Goal: Check status: Check status

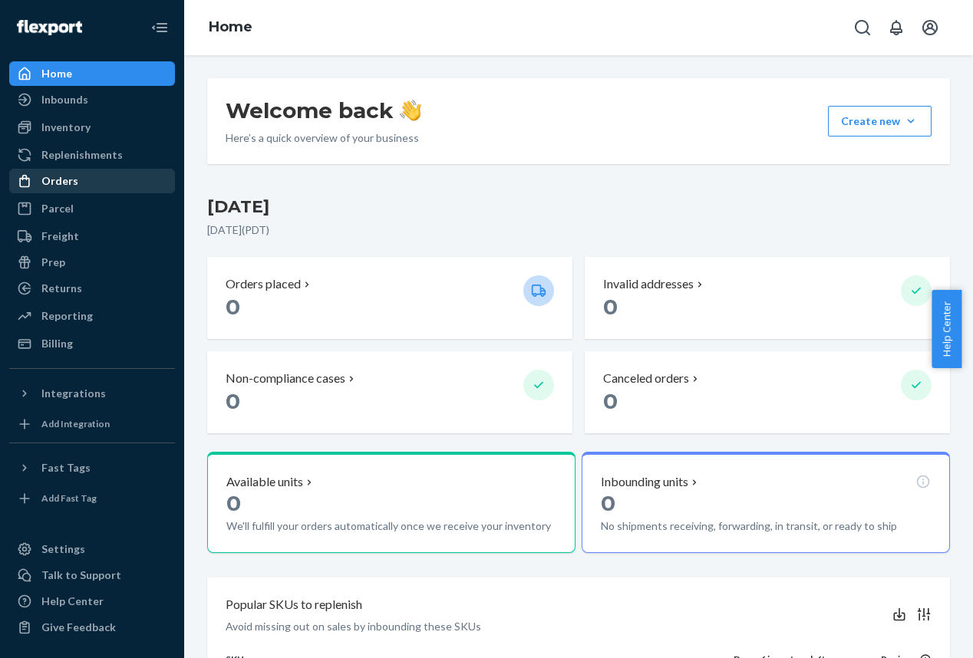
click at [73, 180] on div "Orders" at bounding box center [59, 180] width 37 height 15
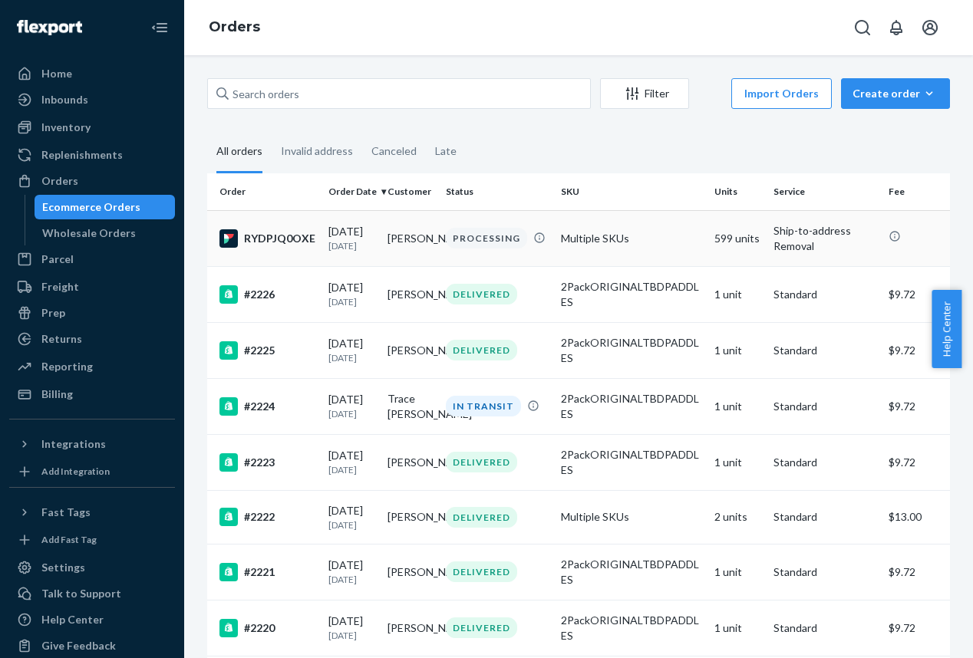
click at [647, 243] on td "Multiple SKUs" at bounding box center [631, 238] width 153 height 56
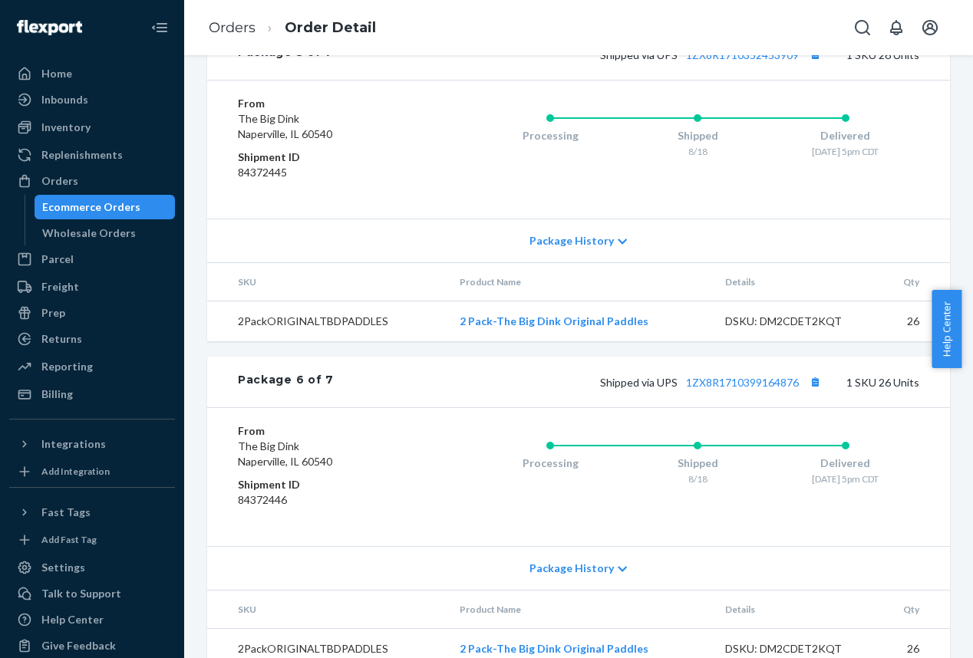
scroll to position [1889, 0]
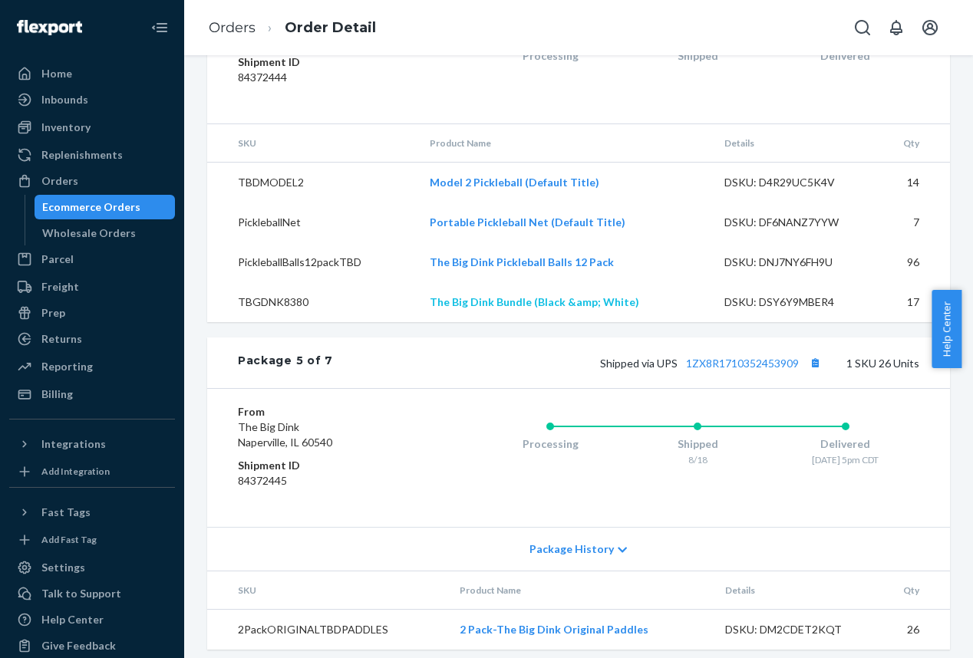
click at [565, 308] on link "The Big Dink Bundle (Black &amp; White)" at bounding box center [534, 301] width 209 height 13
